Goal: Find specific page/section: Find specific page/section

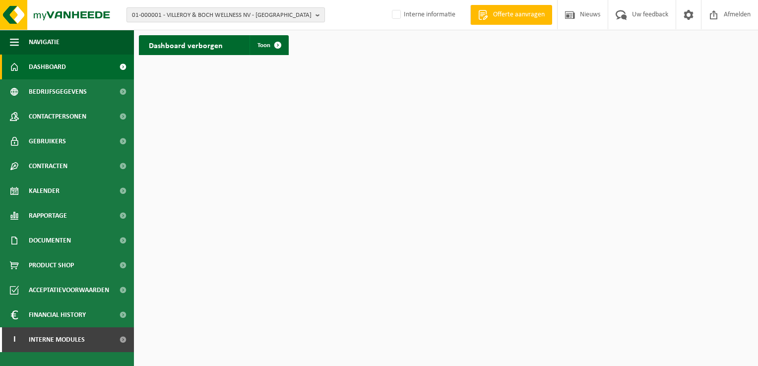
click at [207, 18] on span "01-000001 - VILLEROY & BOCH WELLNESS NV - ROESELARE" at bounding box center [222, 15] width 180 height 15
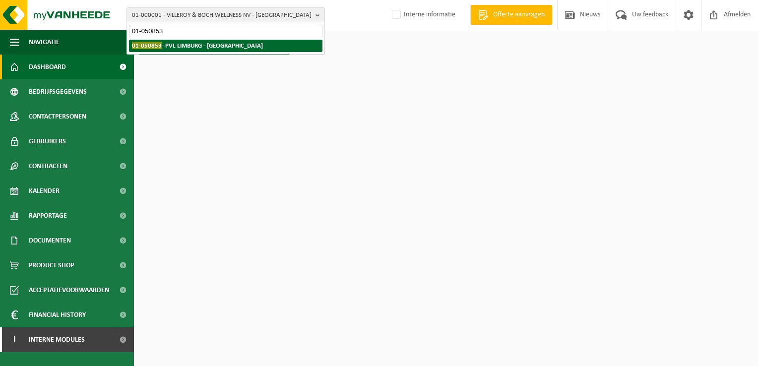
type input "01-050853"
click at [199, 45] on strong "01-050853 - PVL LIMBURG - HASSELT" at bounding box center [197, 45] width 131 height 7
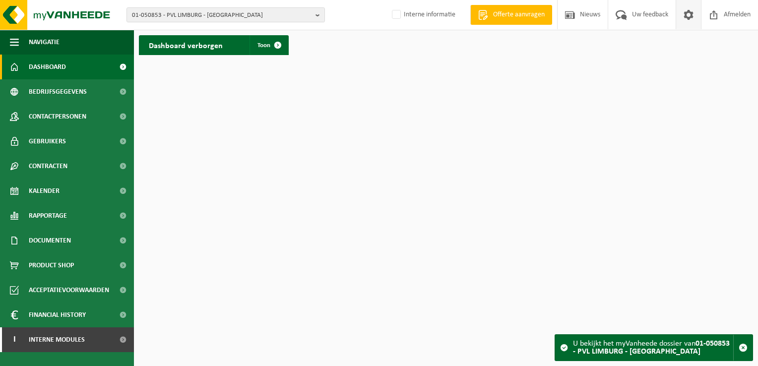
click at [688, 20] on span at bounding box center [688, 14] width 15 height 29
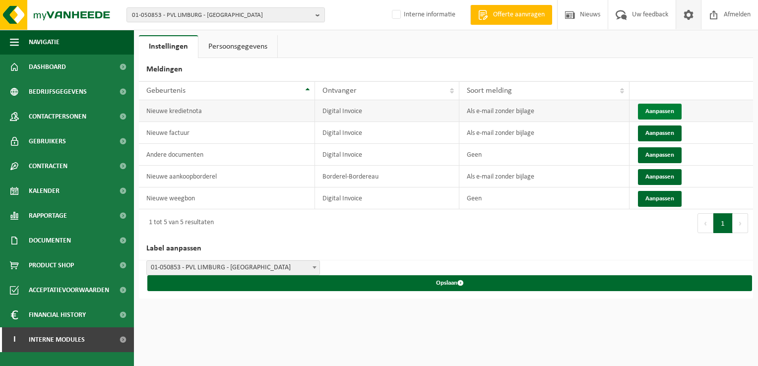
click at [666, 106] on button "Aanpassen" at bounding box center [660, 112] width 44 height 16
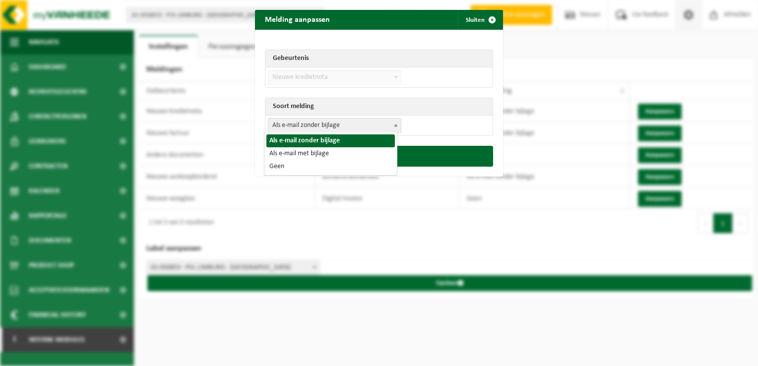
click at [343, 125] on span "Als e-mail zonder bijlage" at bounding box center [334, 126] width 133 height 14
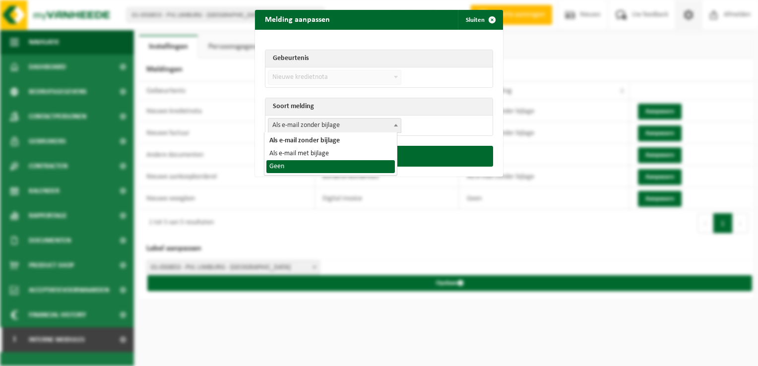
select select "1"
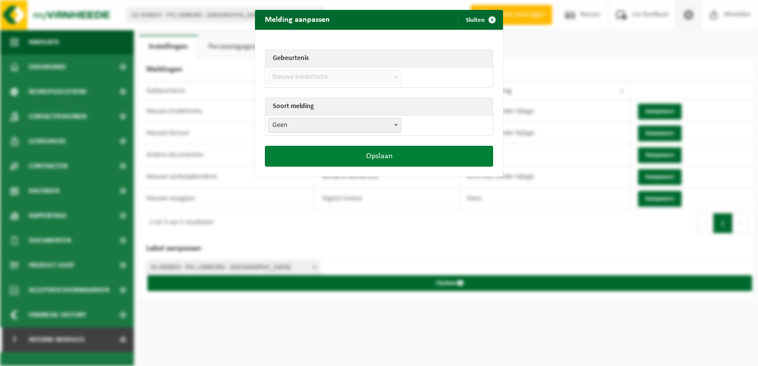
click at [355, 155] on button "Opslaan" at bounding box center [379, 156] width 228 height 21
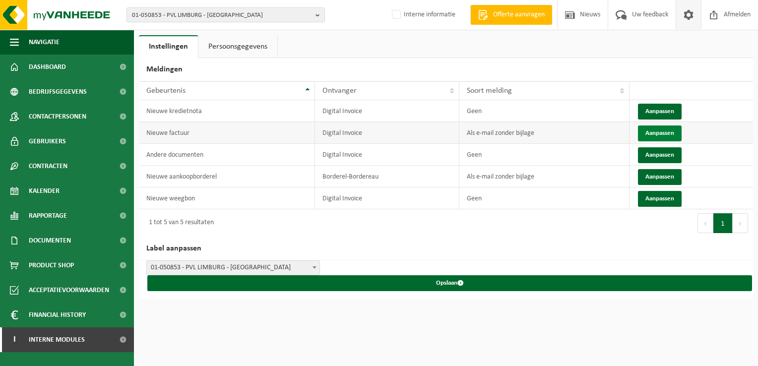
click at [653, 131] on button "Aanpassen" at bounding box center [660, 134] width 44 height 16
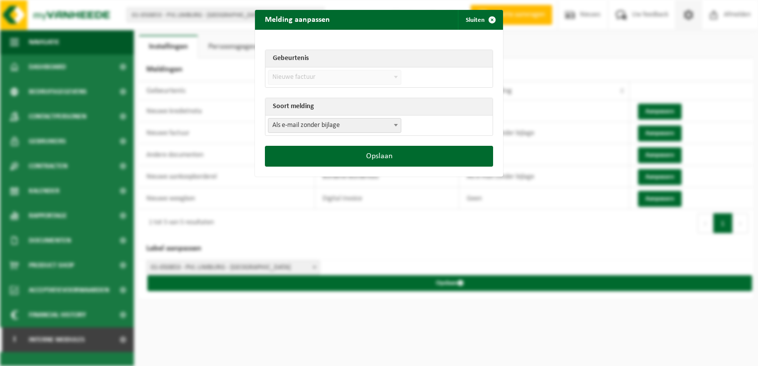
click at [313, 128] on span "Als e-mail zonder bijlage" at bounding box center [334, 126] width 133 height 14
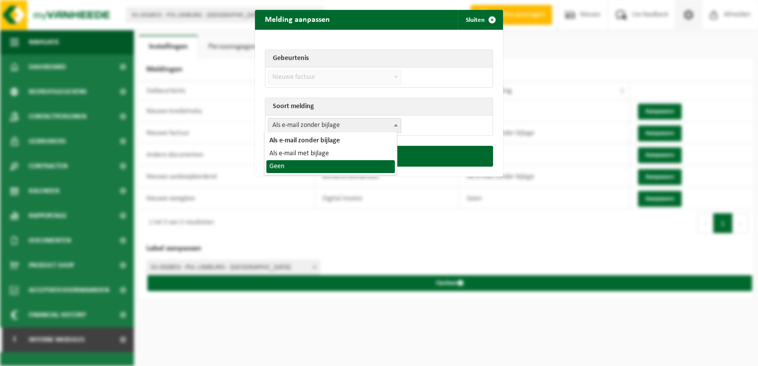
select select "1"
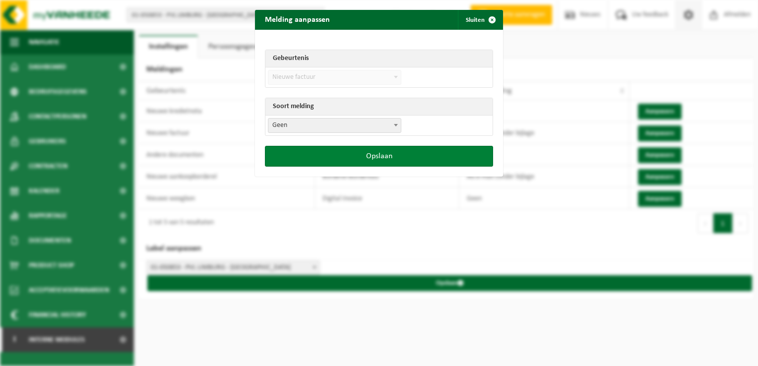
click at [367, 156] on button "Opslaan" at bounding box center [379, 156] width 228 height 21
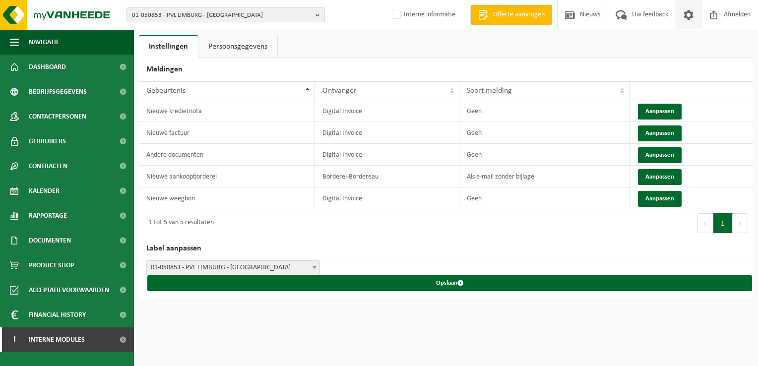
click at [156, 15] on span "01-050853 - PVL LIMBURG - HASSELT" at bounding box center [222, 15] width 180 height 15
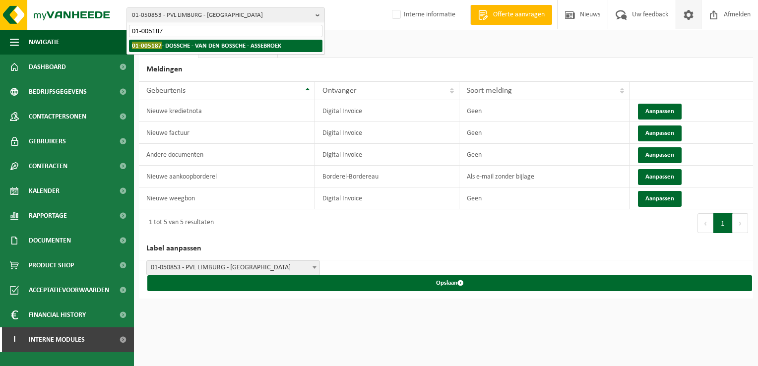
type input "01-005187"
click at [187, 43] on strong "01-005187 - DOSSCHE - VAN DEN BOSSCHE - ASSEBROEK" at bounding box center [206, 45] width 149 height 7
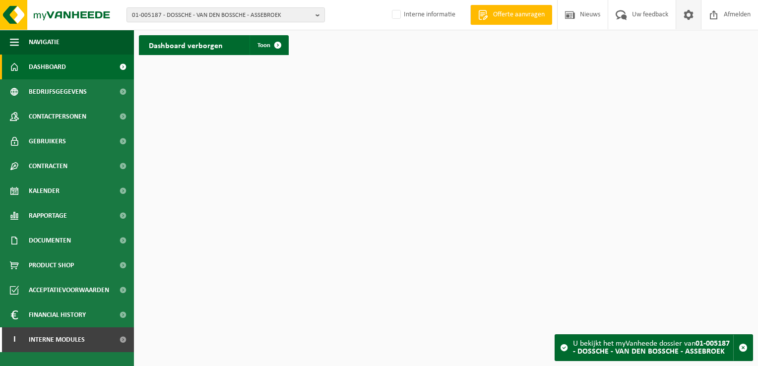
click at [693, 17] on span at bounding box center [688, 14] width 15 height 29
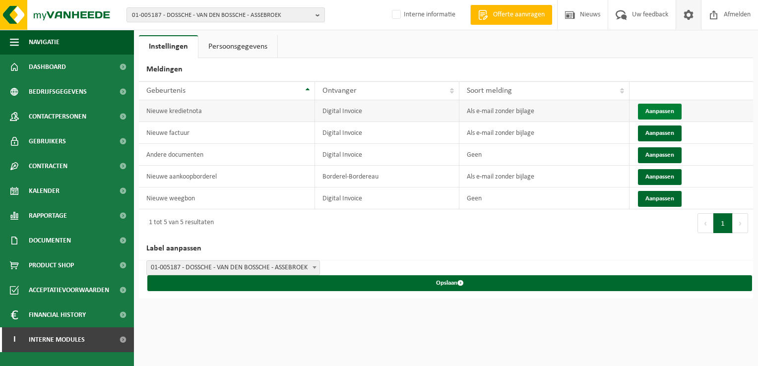
click at [647, 113] on button "Aanpassen" at bounding box center [660, 112] width 44 height 16
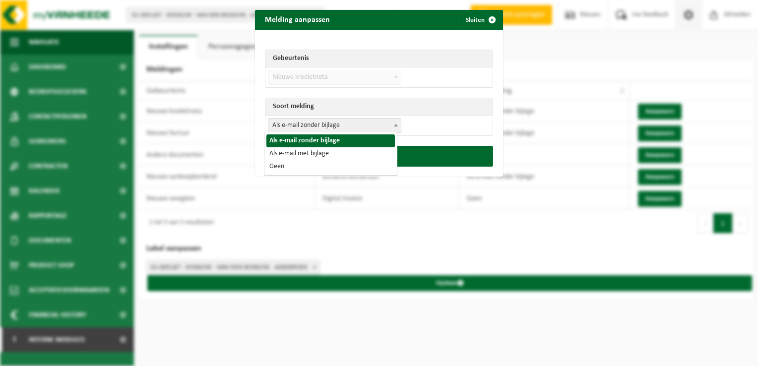
click at [315, 125] on span "Als e-mail zonder bijlage" at bounding box center [334, 126] width 133 height 14
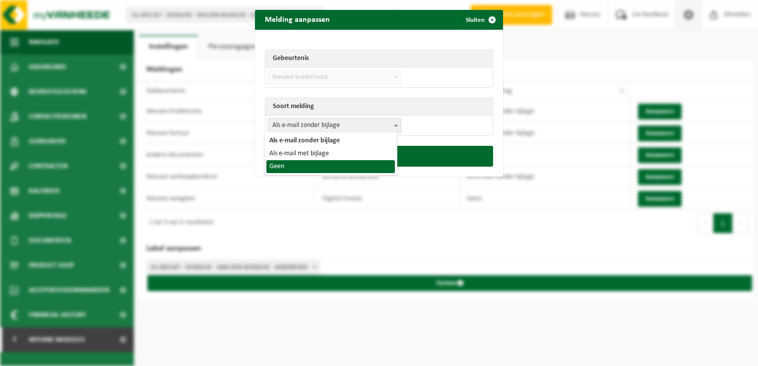
select select "1"
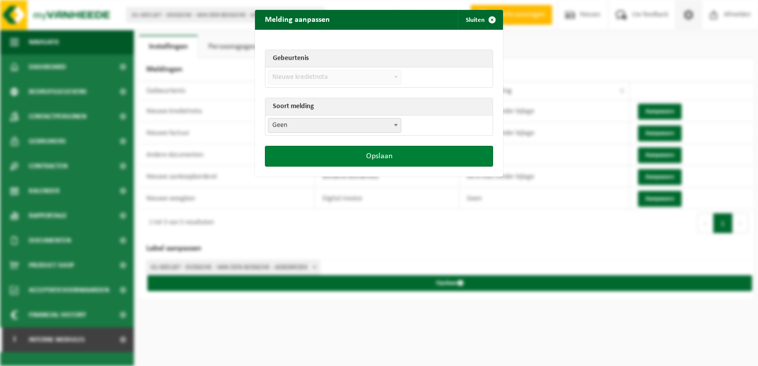
click at [328, 161] on button "Opslaan" at bounding box center [379, 156] width 228 height 21
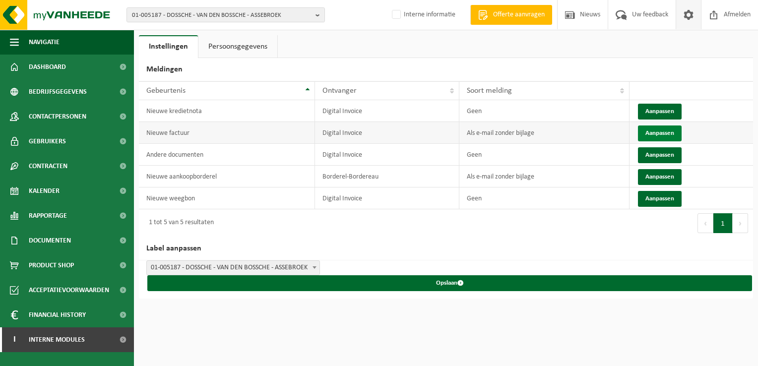
click at [666, 133] on button "Aanpassen" at bounding box center [660, 134] width 44 height 16
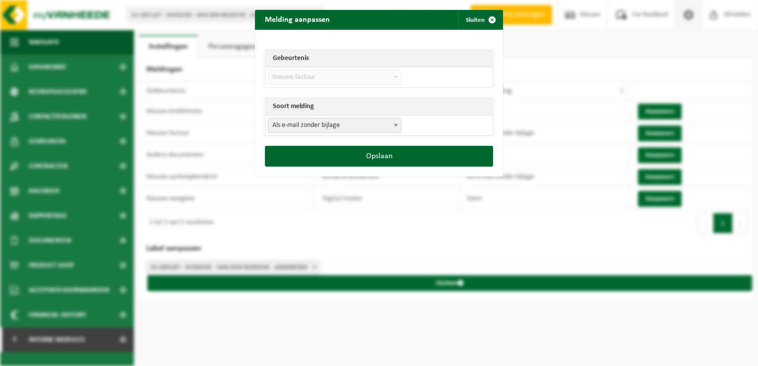
click at [281, 128] on span "Als e-mail zonder bijlage" at bounding box center [334, 126] width 133 height 14
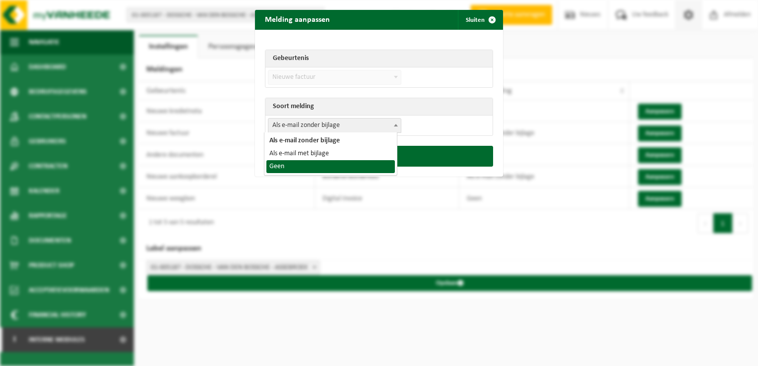
select select "1"
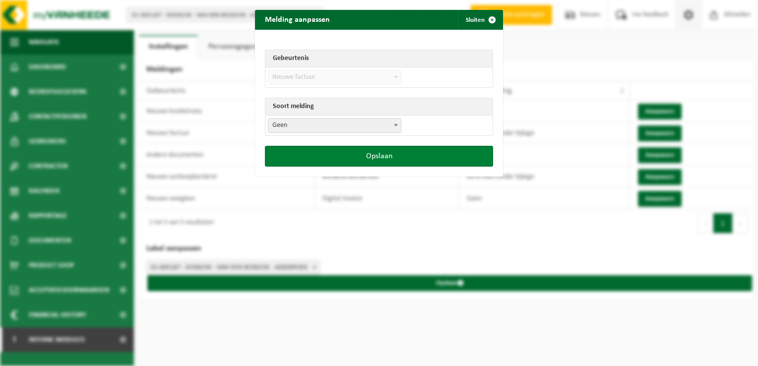
click at [323, 156] on button "Opslaan" at bounding box center [379, 156] width 228 height 21
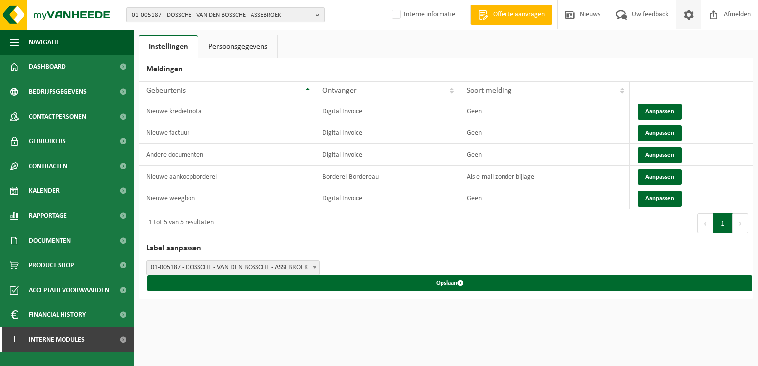
click at [185, 14] on span "01-005187 - DOSSCHE - VAN DEN BOSSCHE - ASSEBROEK" at bounding box center [222, 15] width 180 height 15
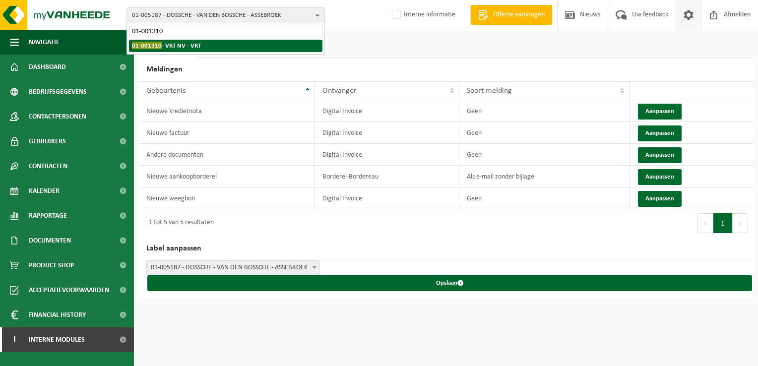
type input "01-001310"
click at [222, 43] on li "01-001310 - VRT NV - VRT" at bounding box center [226, 46] width 194 height 12
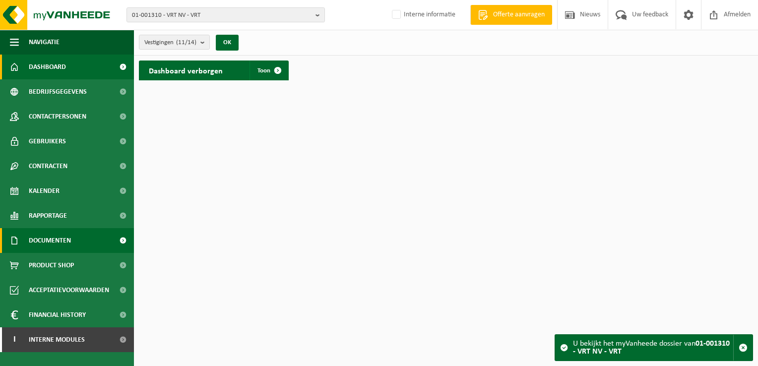
click at [76, 235] on link "Documenten" at bounding box center [67, 240] width 134 height 25
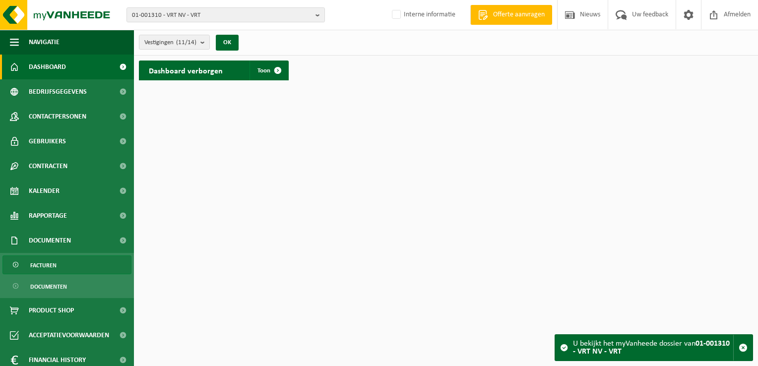
click at [76, 262] on link "Facturen" at bounding box center [66, 265] width 129 height 19
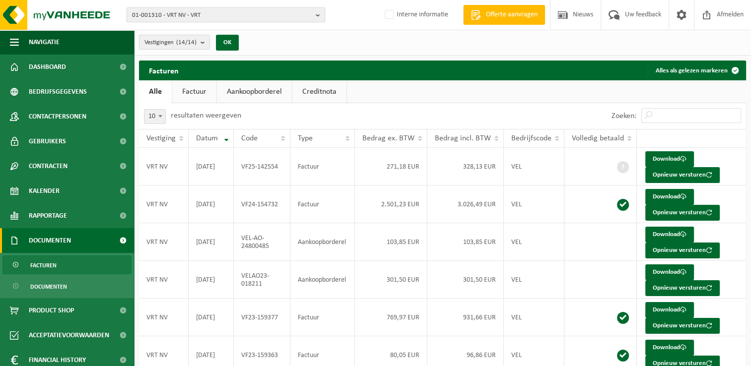
click at [155, 12] on span "01-001310 - VRT NV - VRT" at bounding box center [222, 15] width 180 height 15
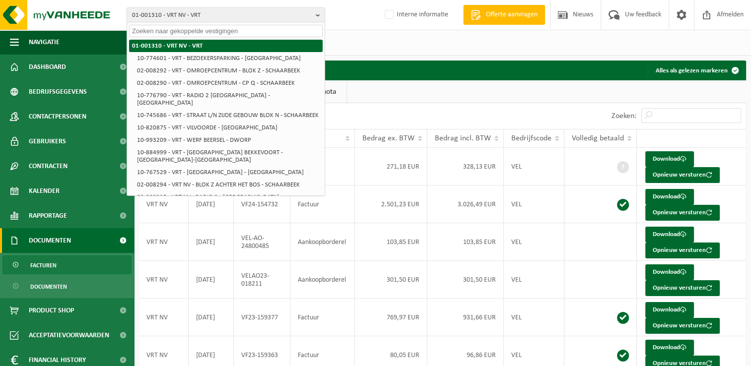
paste input "10-748757"
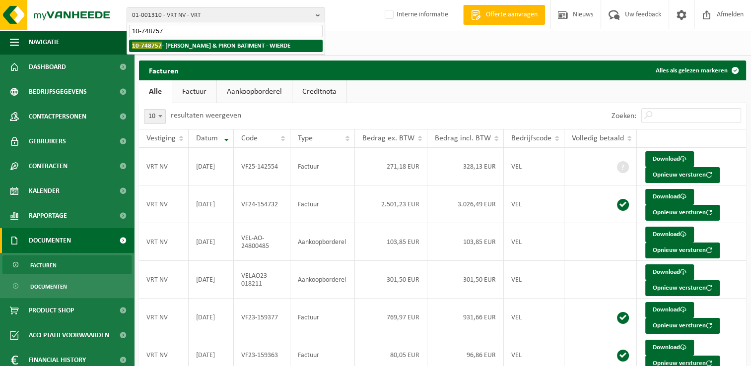
type input "10-748757"
click at [176, 46] on strong "10-748757 - THOMAS & PIRON BATIMENT - WIERDE" at bounding box center [211, 45] width 158 height 7
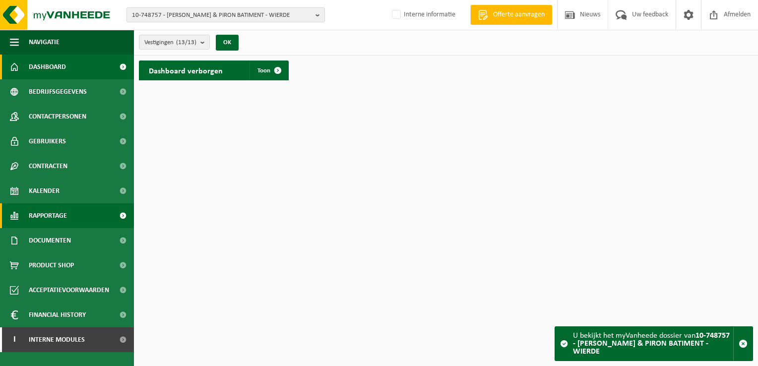
click at [58, 221] on span "Rapportage" at bounding box center [48, 215] width 38 height 25
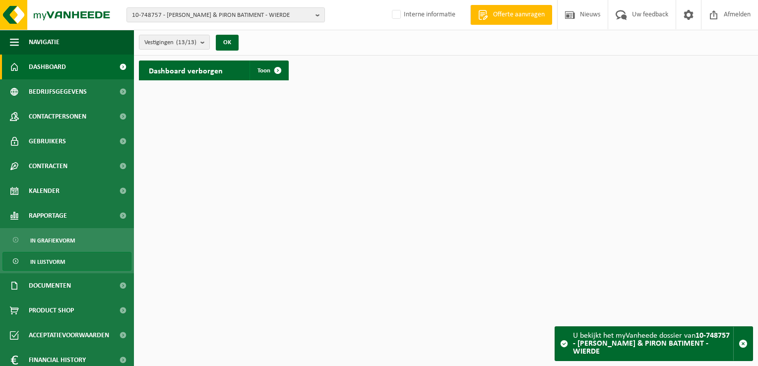
click at [66, 261] on link "In lijstvorm" at bounding box center [66, 261] width 129 height 19
